Goal: Find specific page/section: Locate item on page

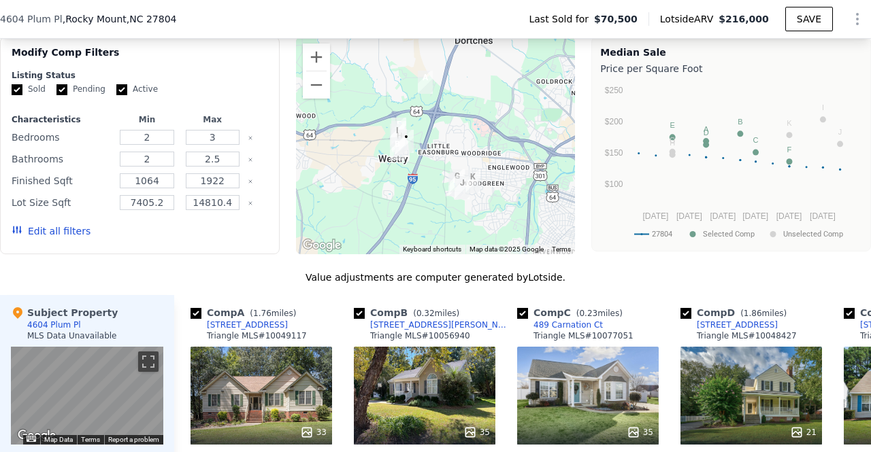
scroll to position [1110, 0]
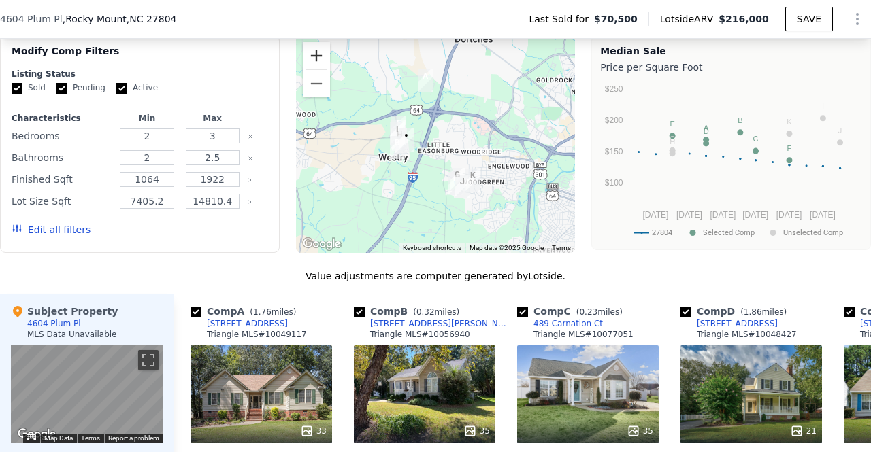
click at [312, 63] on button "Zoom in" at bounding box center [316, 55] width 27 height 27
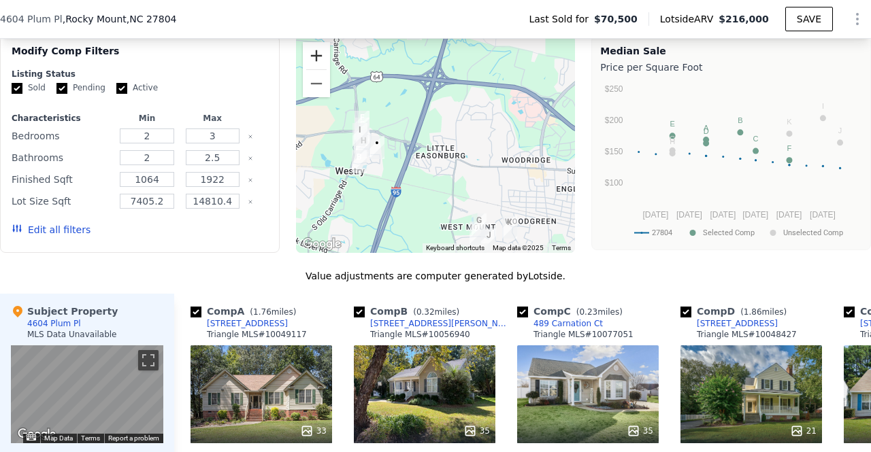
click at [312, 63] on button "Zoom in" at bounding box center [316, 55] width 27 height 27
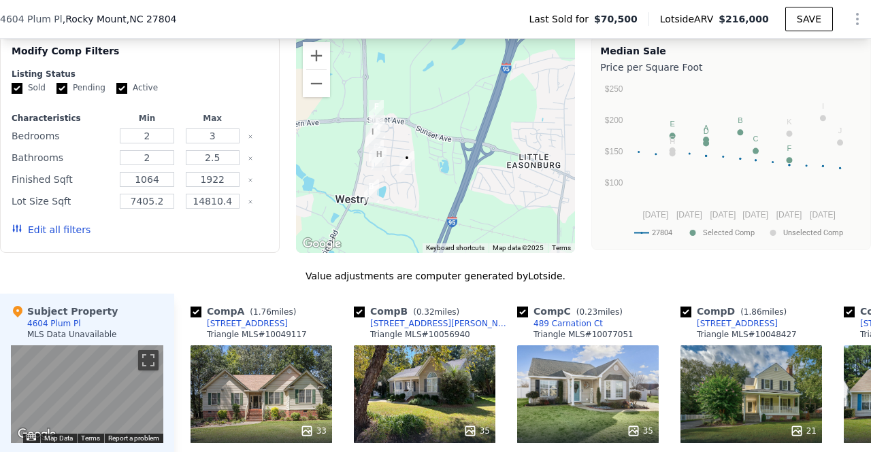
drag, startPoint x: 366, startPoint y: 163, endPoint x: 476, endPoint y: 165, distance: 110.2
click at [476, 165] on div at bounding box center [436, 144] width 280 height 218
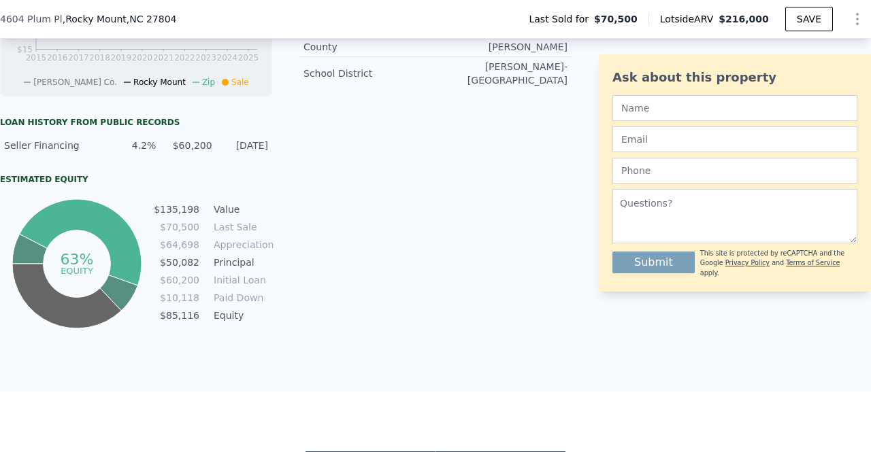
scroll to position [582, 0]
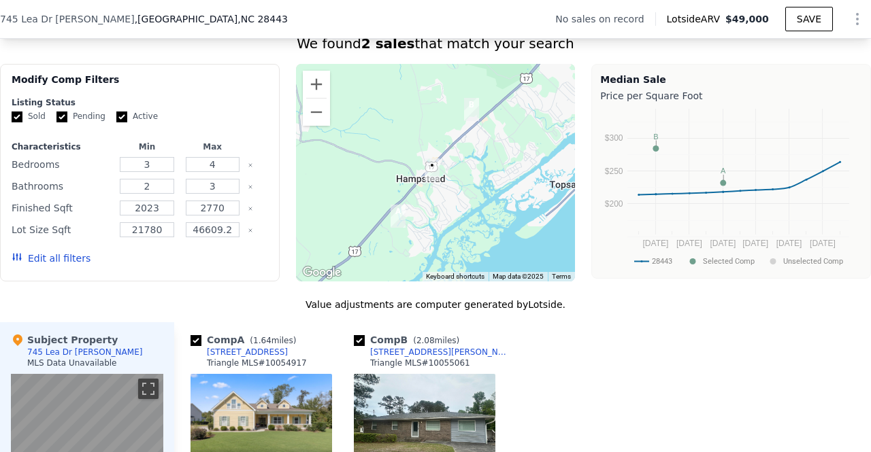
scroll to position [1039, 0]
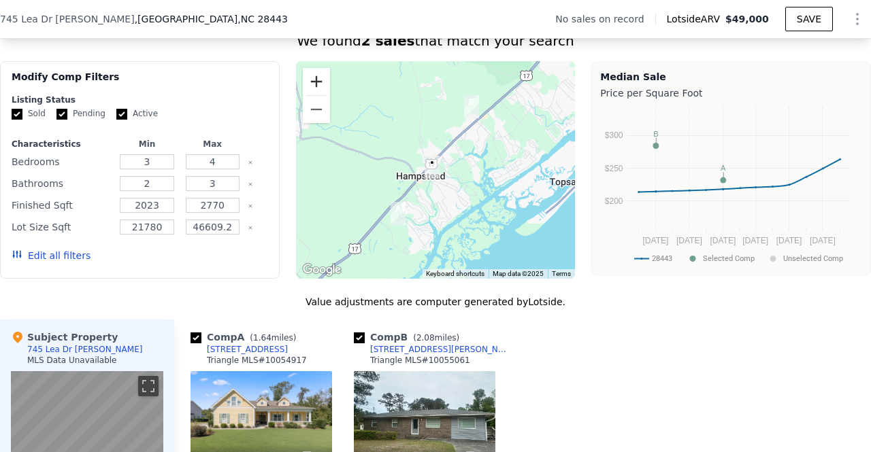
click at [311, 93] on button "Zoom in" at bounding box center [316, 81] width 27 height 27
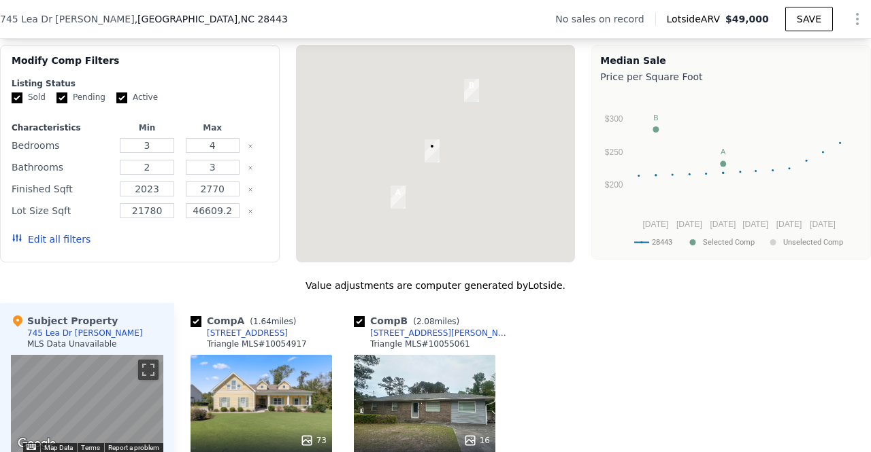
scroll to position [1062, 0]
